Goal: Check status: Check status

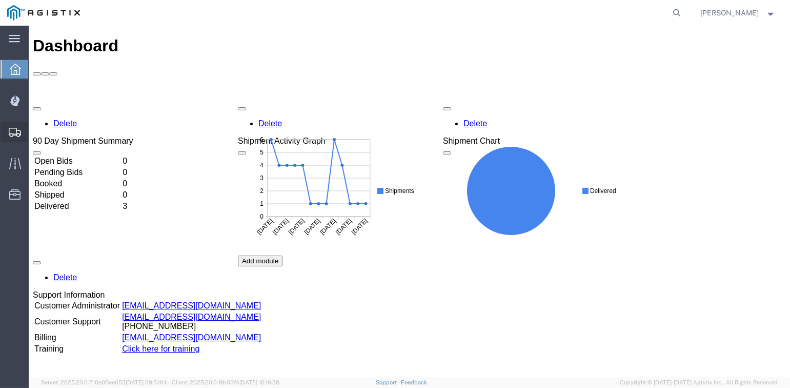
click at [35, 129] on span "Shipments" at bounding box center [31, 132] width 7 height 21
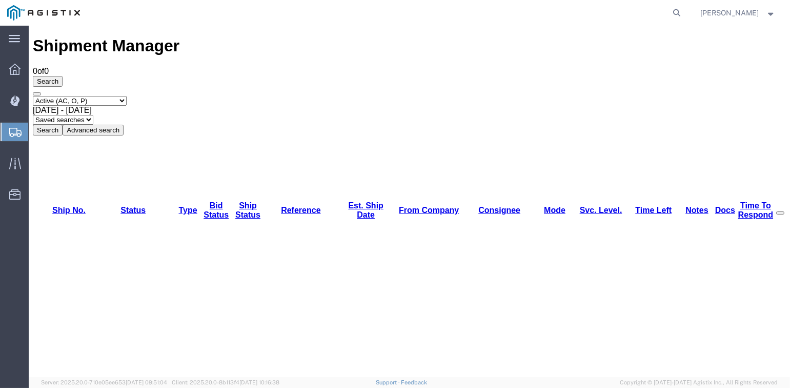
click at [127, 96] on select "Select status Active (AC, O, P) All Approved Awaiting Confirmation (AC) Booked …" at bounding box center [80, 101] width 94 height 10
select select "DLVD"
click at [33, 96] on select "Select status Active (AC, O, P) All Approved Awaiting Confirmation (AC) Booked …" at bounding box center [80, 101] width 94 height 10
click at [63, 125] on button "Search" at bounding box center [48, 130] width 30 height 11
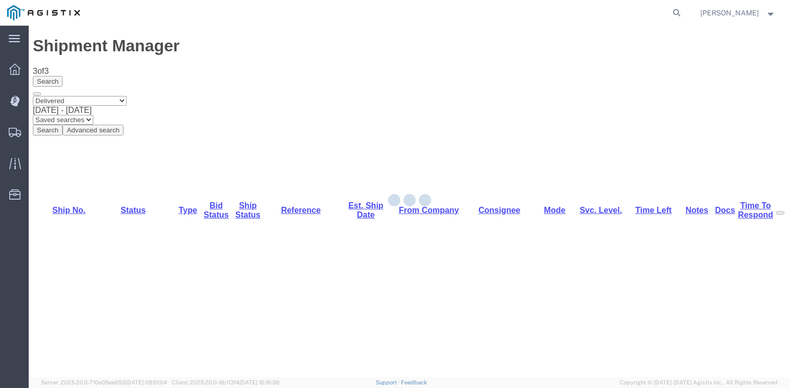
click at [64, 114] on div at bounding box center [410, 201] width 762 height 351
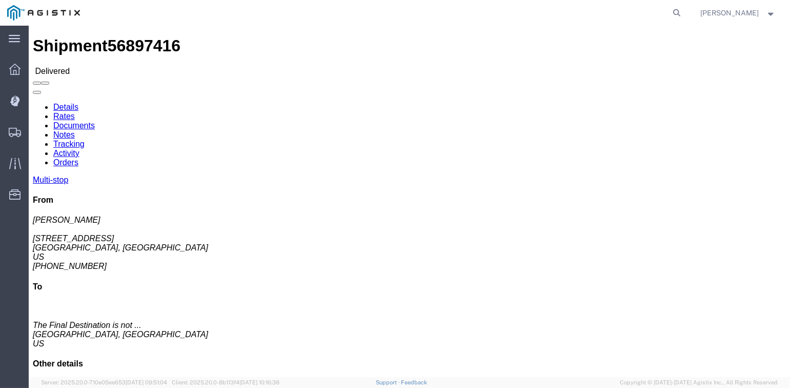
click link "Documents"
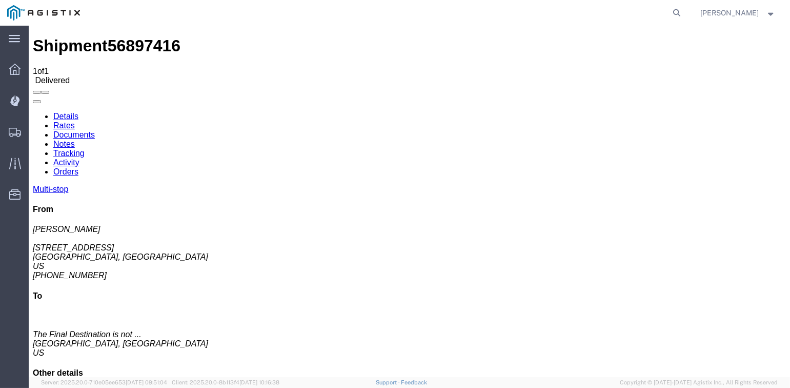
click at [739, 12] on span "[PERSON_NAME]" at bounding box center [730, 12] width 58 height 11
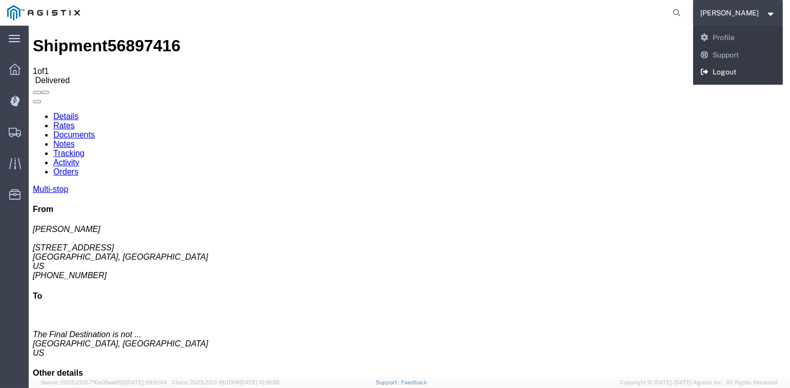
click at [728, 72] on link "Logout" at bounding box center [738, 72] width 90 height 17
